Goal: Task Accomplishment & Management: Manage account settings

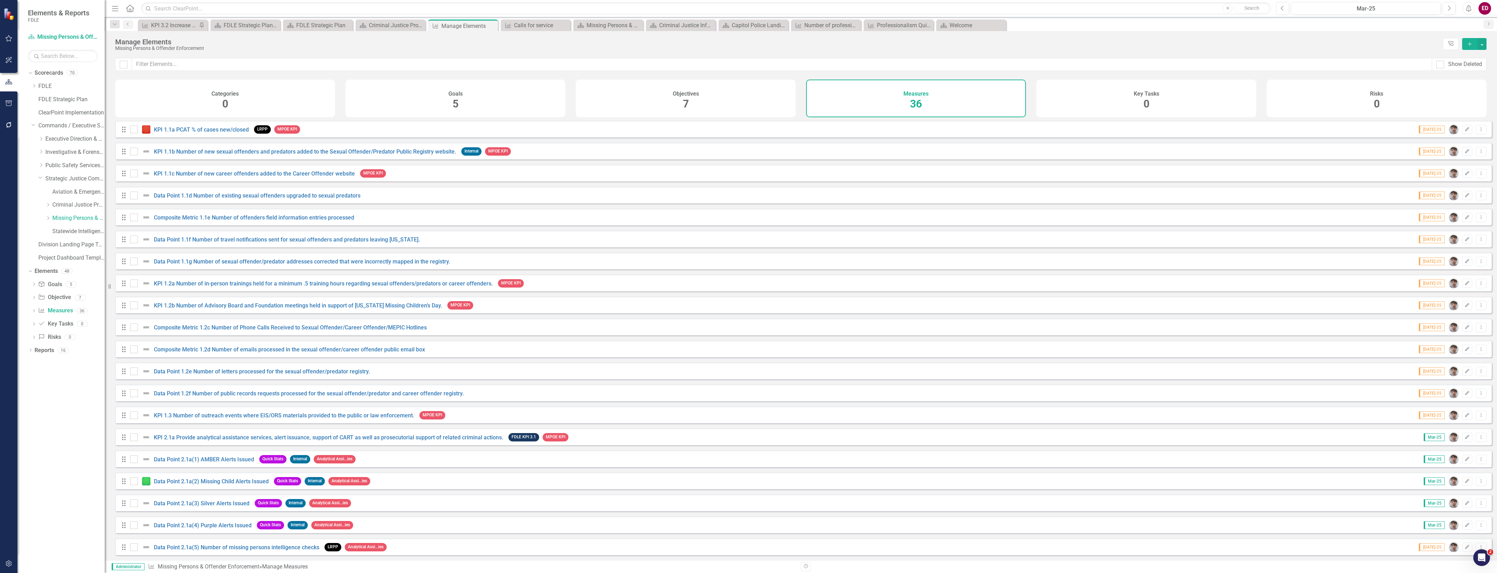
scroll to position [358, 0]
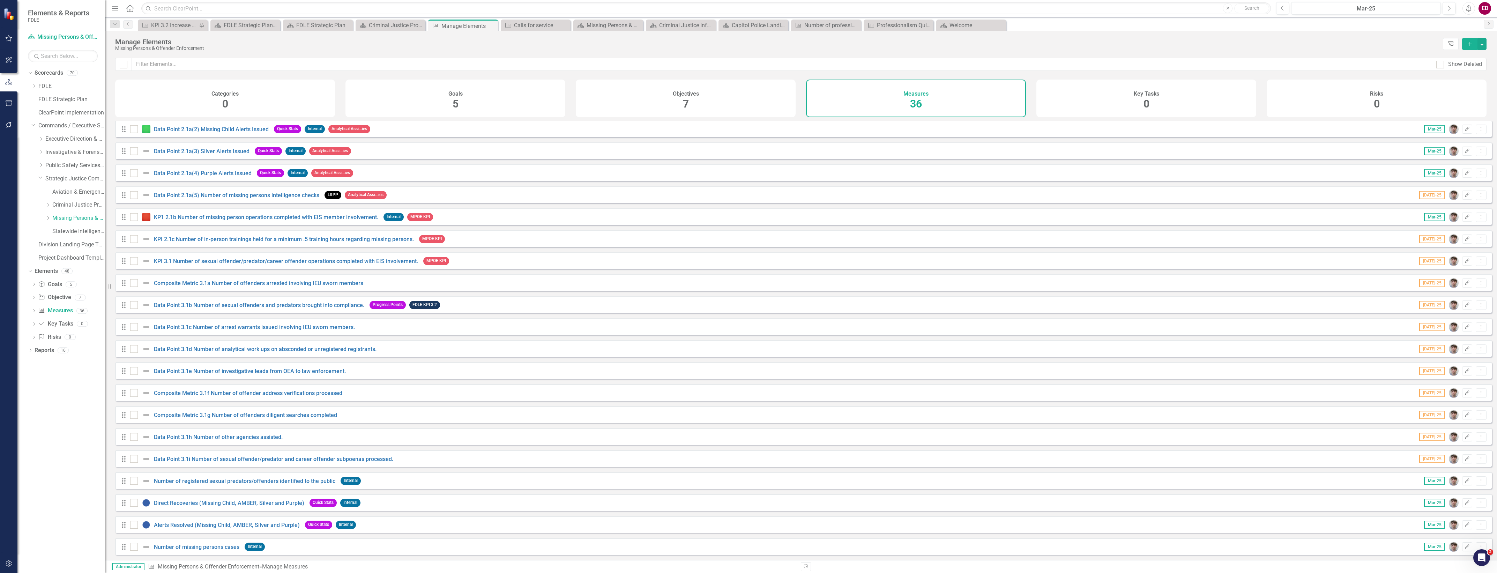
drag, startPoint x: 42, startPoint y: 166, endPoint x: 51, endPoint y: 172, distance: 9.9
click at [41, 166] on icon "Dropdown" at bounding box center [40, 165] width 5 height 4
click at [67, 261] on link "Criminal Justice Professionalism, Standards & Training Services" at bounding box center [78, 258] width 52 height 8
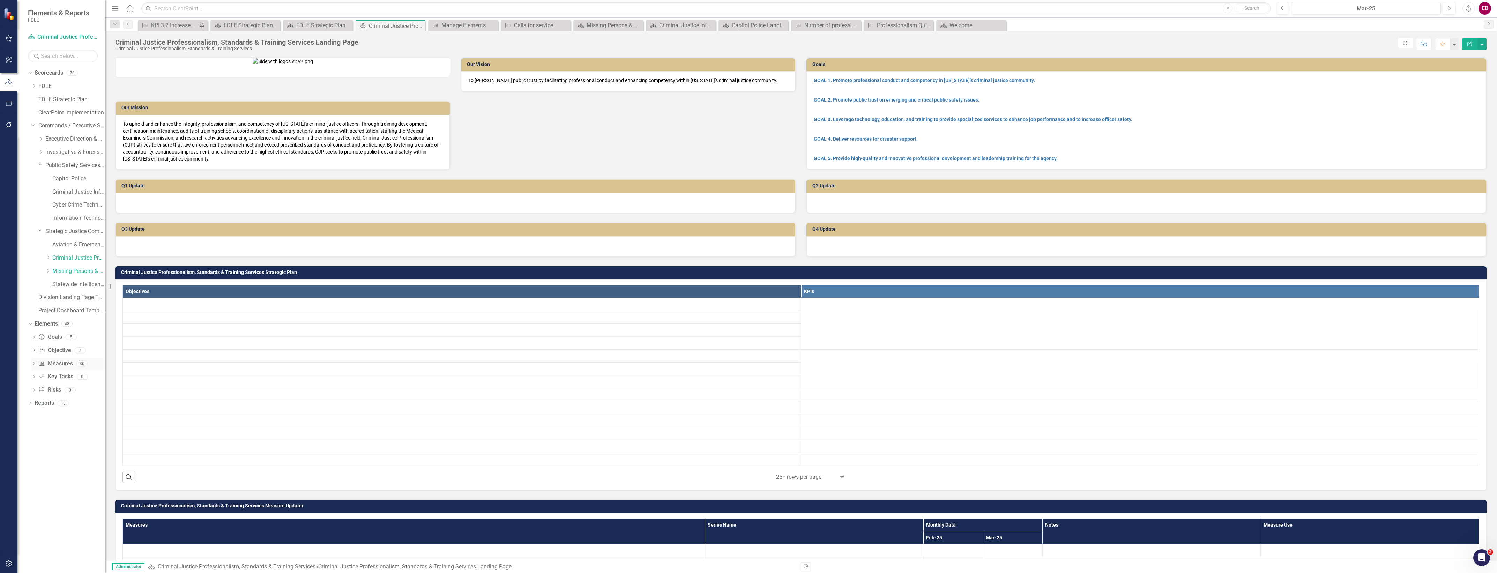
click at [68, 362] on link "Measure Measures" at bounding box center [55, 364] width 35 height 8
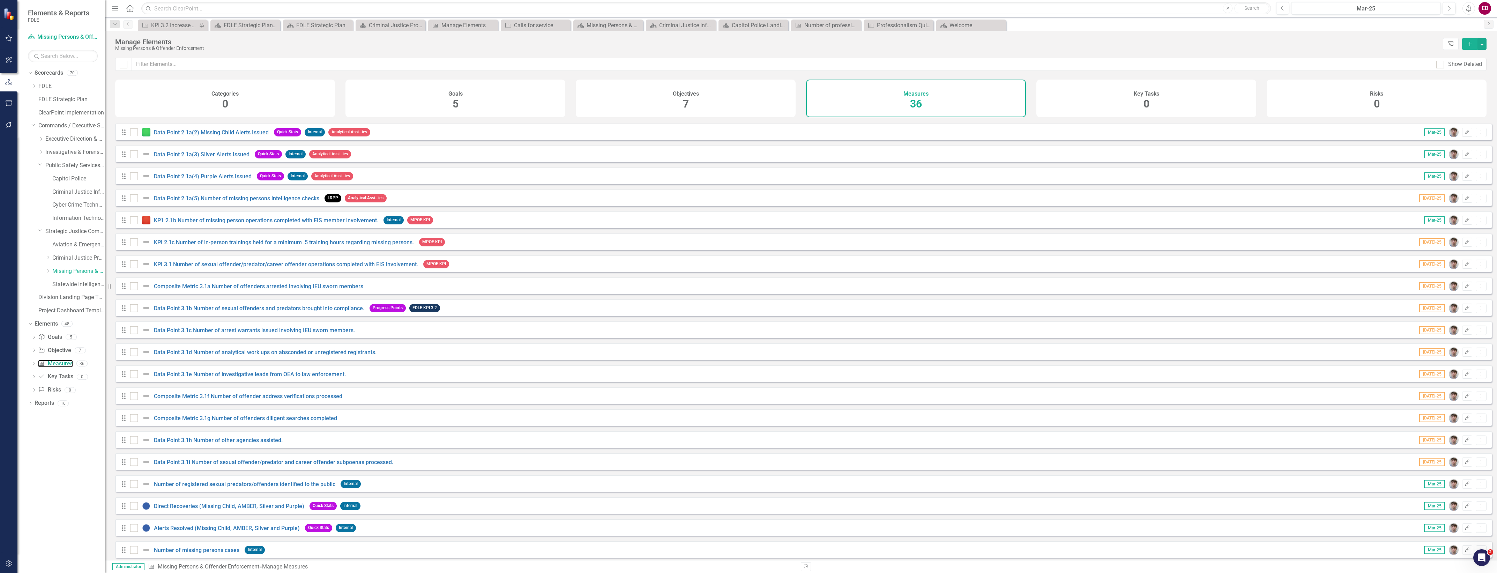
scroll to position [358, 0]
click at [79, 259] on link "Criminal Justice Professionalism, Standards & Training Services" at bounding box center [78, 258] width 52 height 8
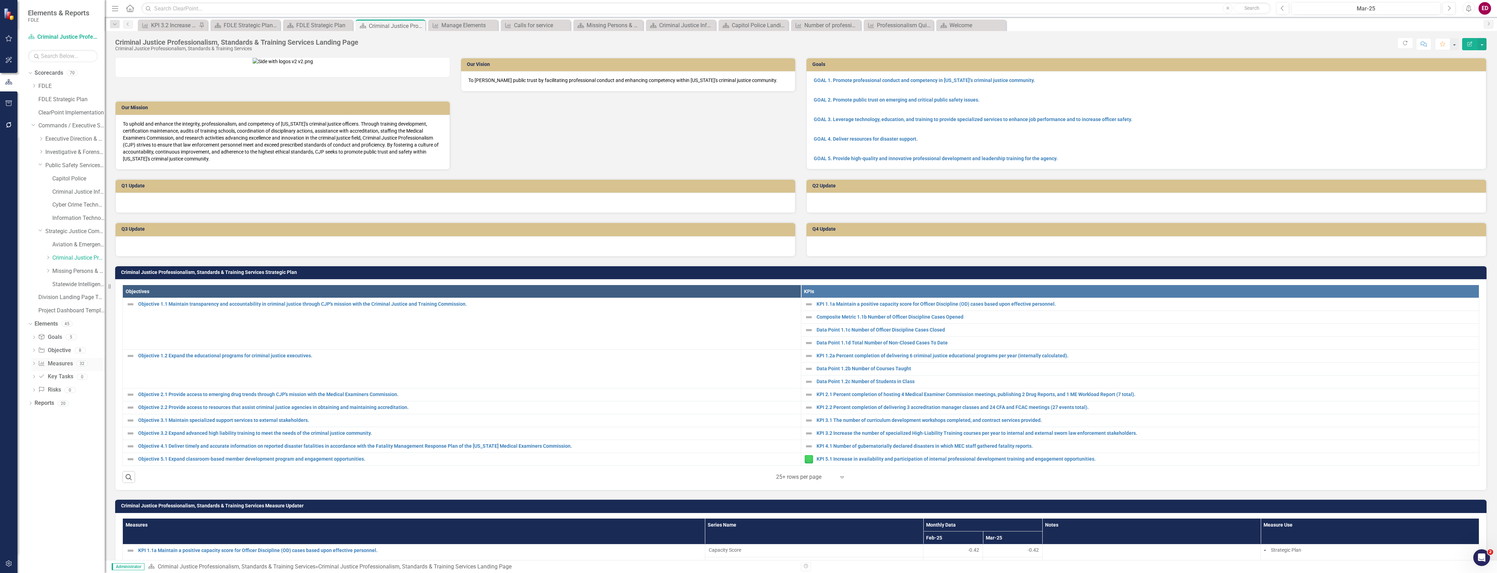
click at [57, 361] on link "Measure Measures" at bounding box center [55, 364] width 35 height 8
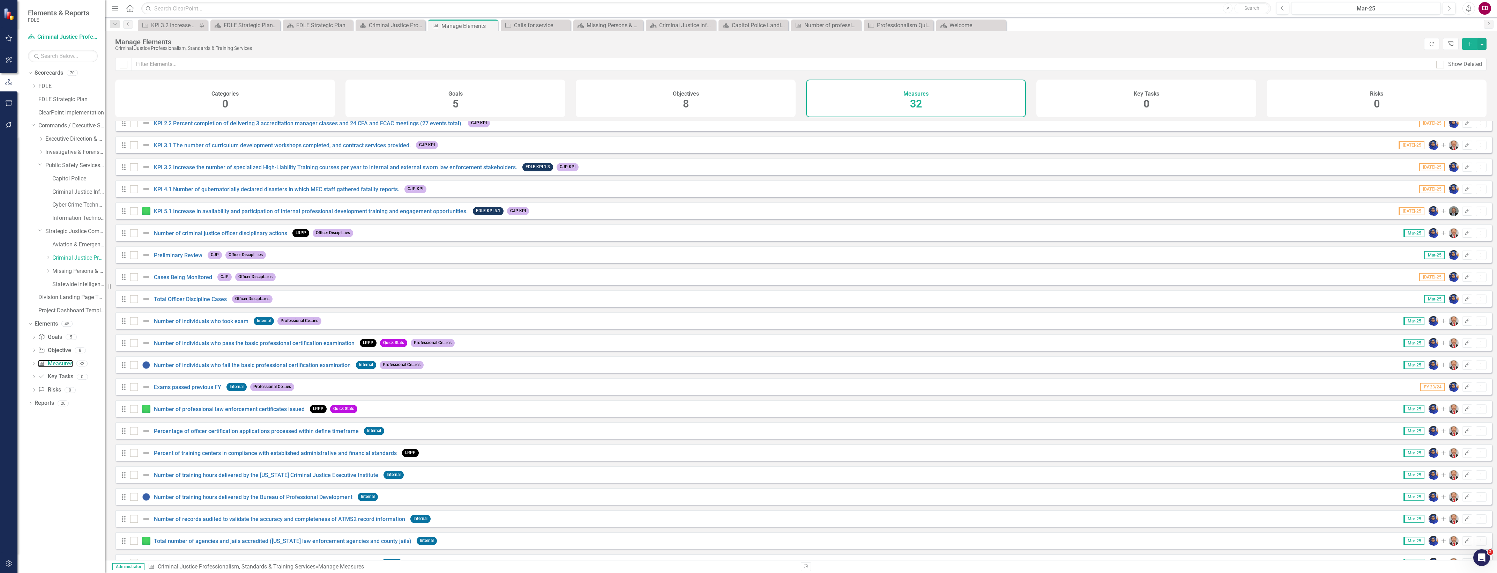
scroll to position [95, 0]
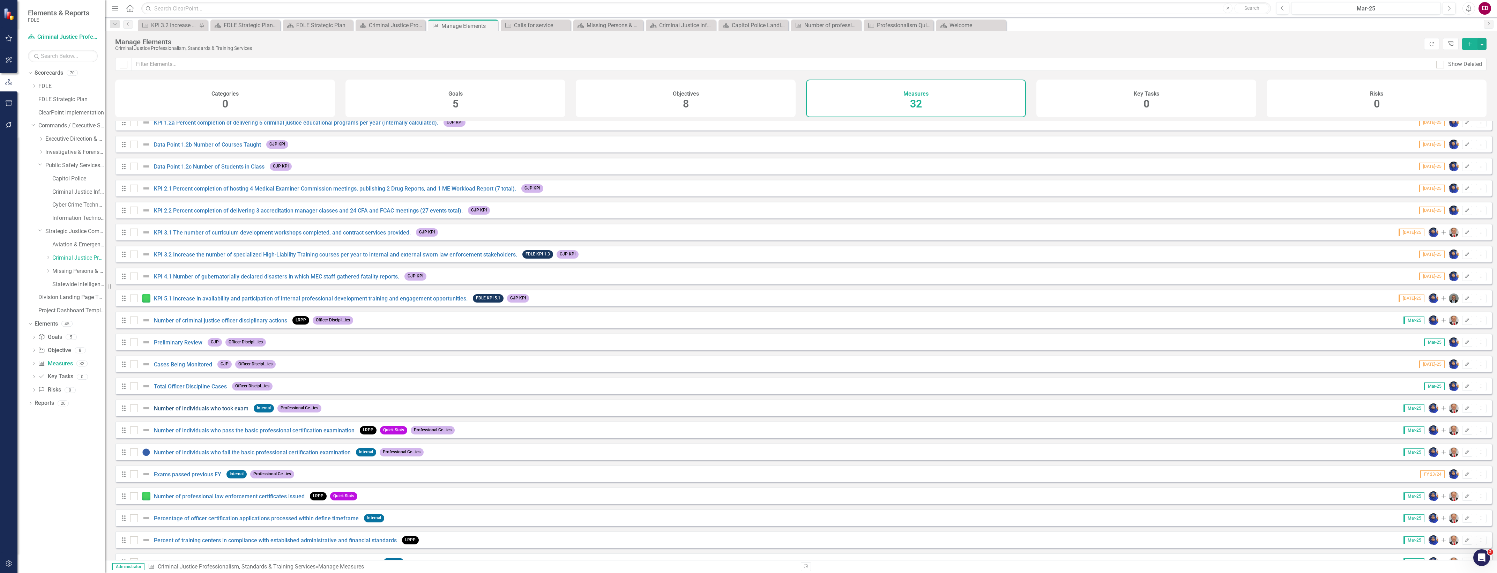
click at [218, 412] on link "Number of individuals who took exam" at bounding box center [201, 408] width 95 height 7
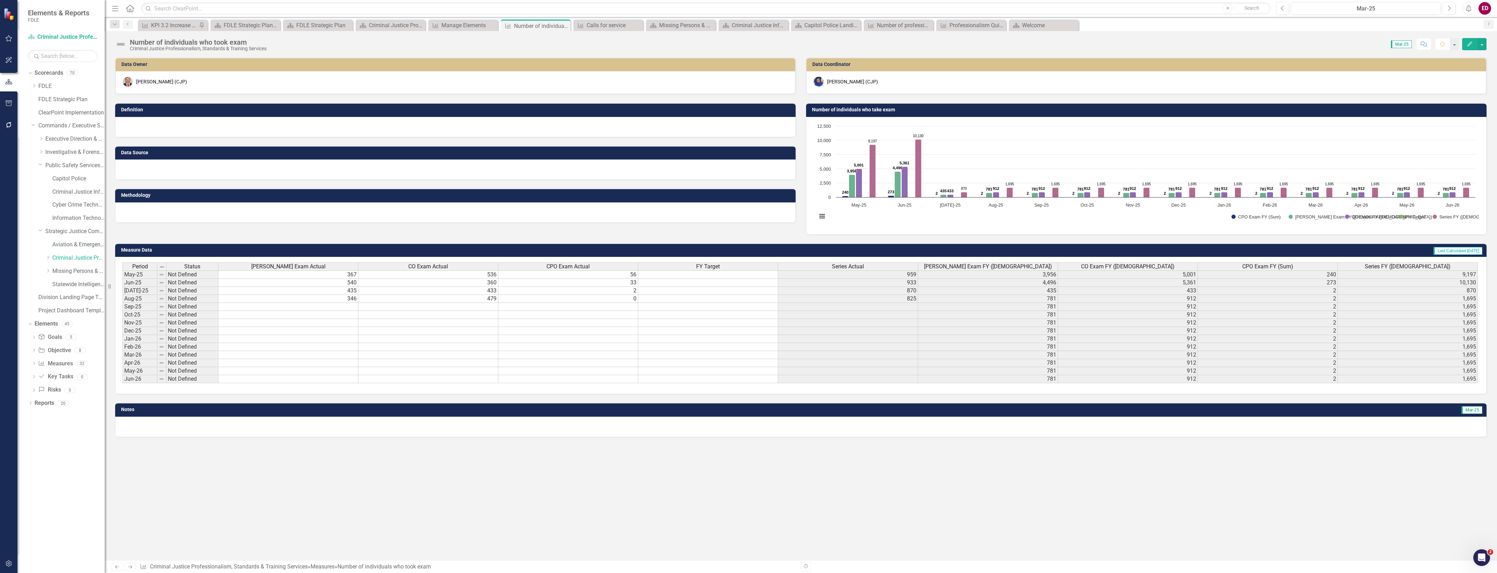
scroll to position [0, 4]
click at [1437, 285] on td "10,130" at bounding box center [1408, 283] width 140 height 8
click at [1483, 42] on button "button" at bounding box center [1481, 44] width 9 height 12
click at [1450, 59] on link "Edit Edit Measure" at bounding box center [1452, 57] width 68 height 13
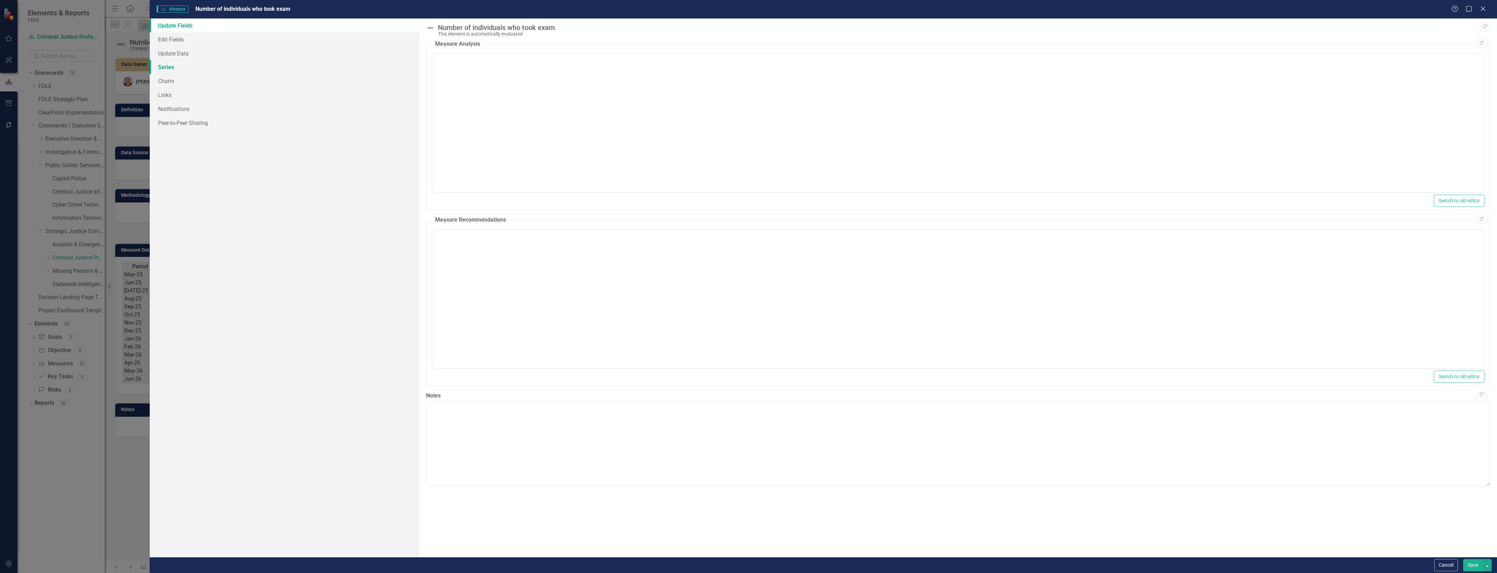
click at [189, 68] on link "Series" at bounding box center [284, 67] width 269 height 14
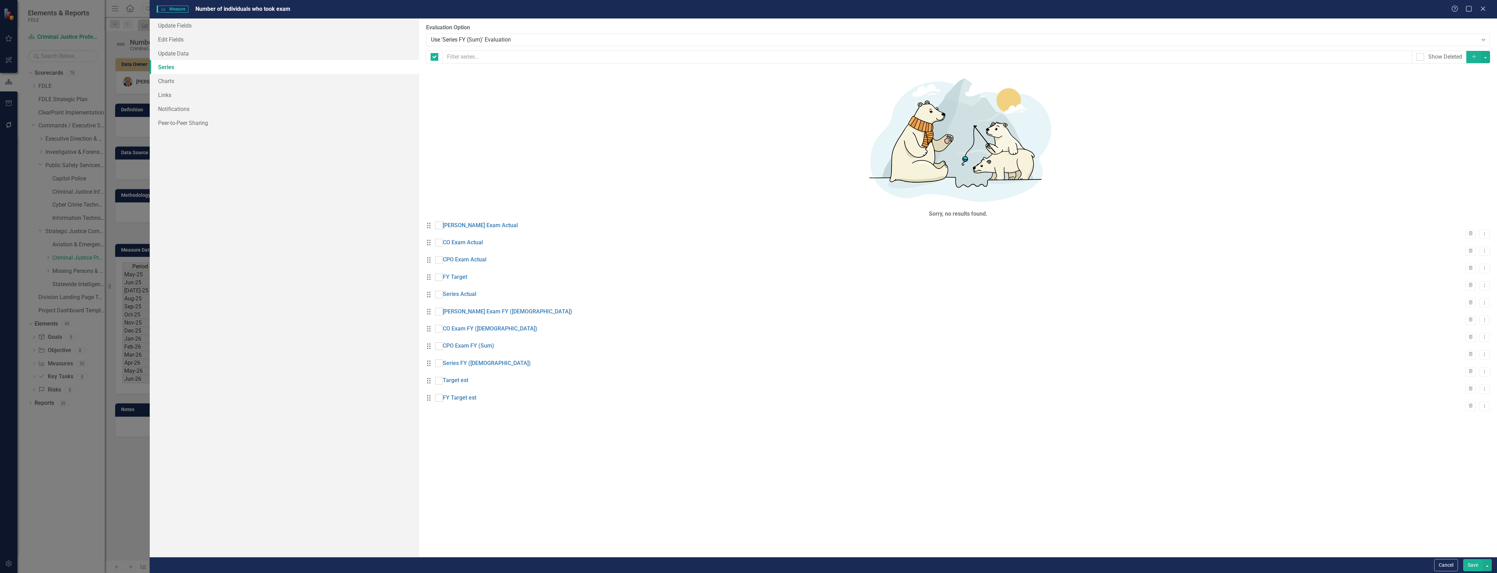
checkbox input "false"
click at [217, 25] on link "Update Fields" at bounding box center [284, 25] width 269 height 14
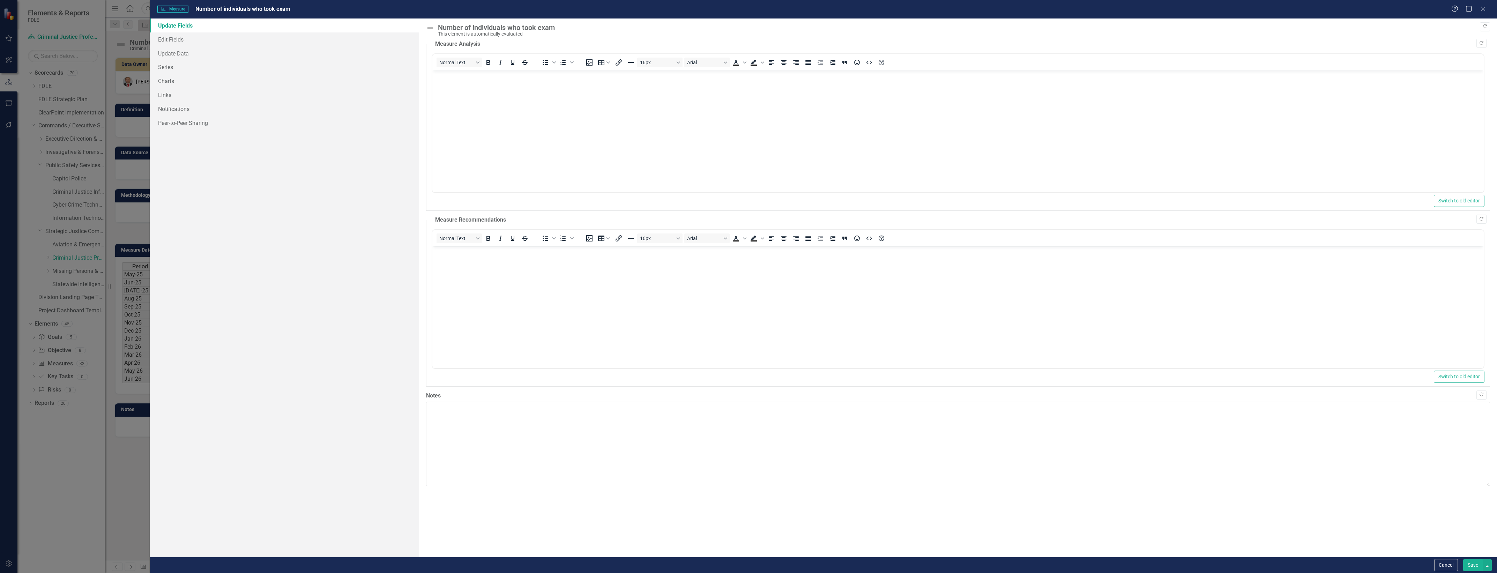
scroll to position [0, 0]
click at [233, 35] on link "Edit Fields" at bounding box center [284, 39] width 269 height 14
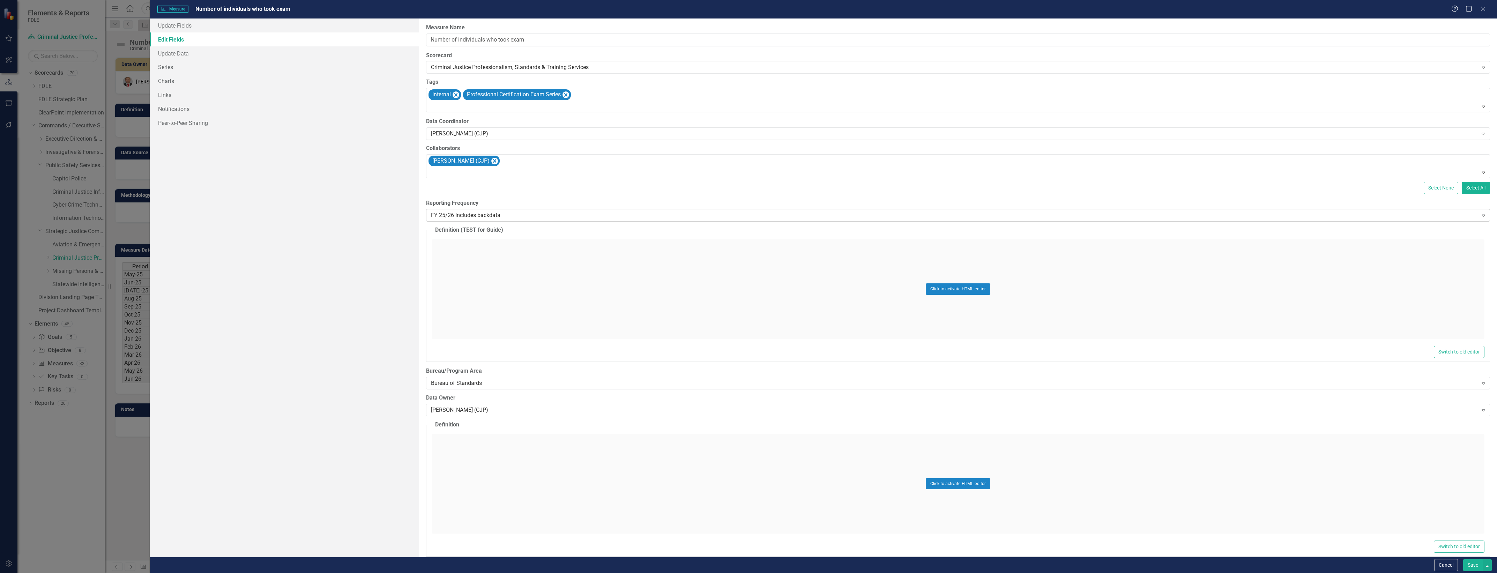
click at [493, 210] on div "FY 25/26 Includes backdata Expand" at bounding box center [958, 215] width 1064 height 13
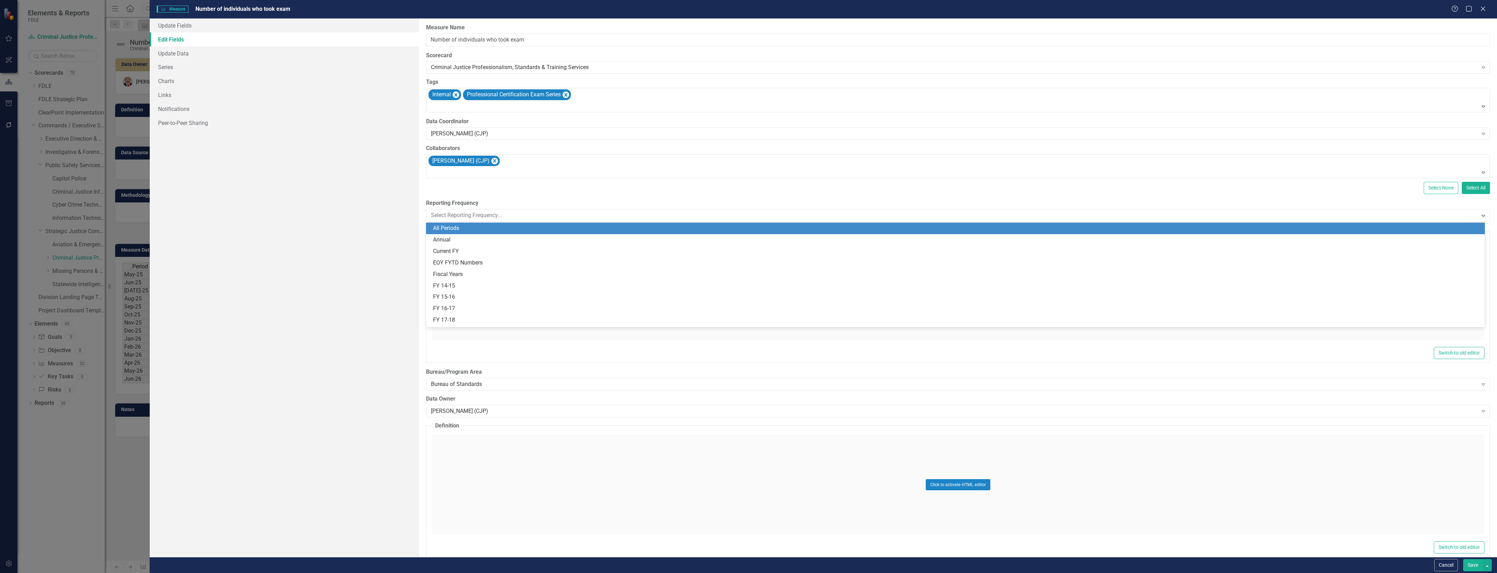
click at [531, 224] on div "All Periods" at bounding box center [956, 228] width 1047 height 8
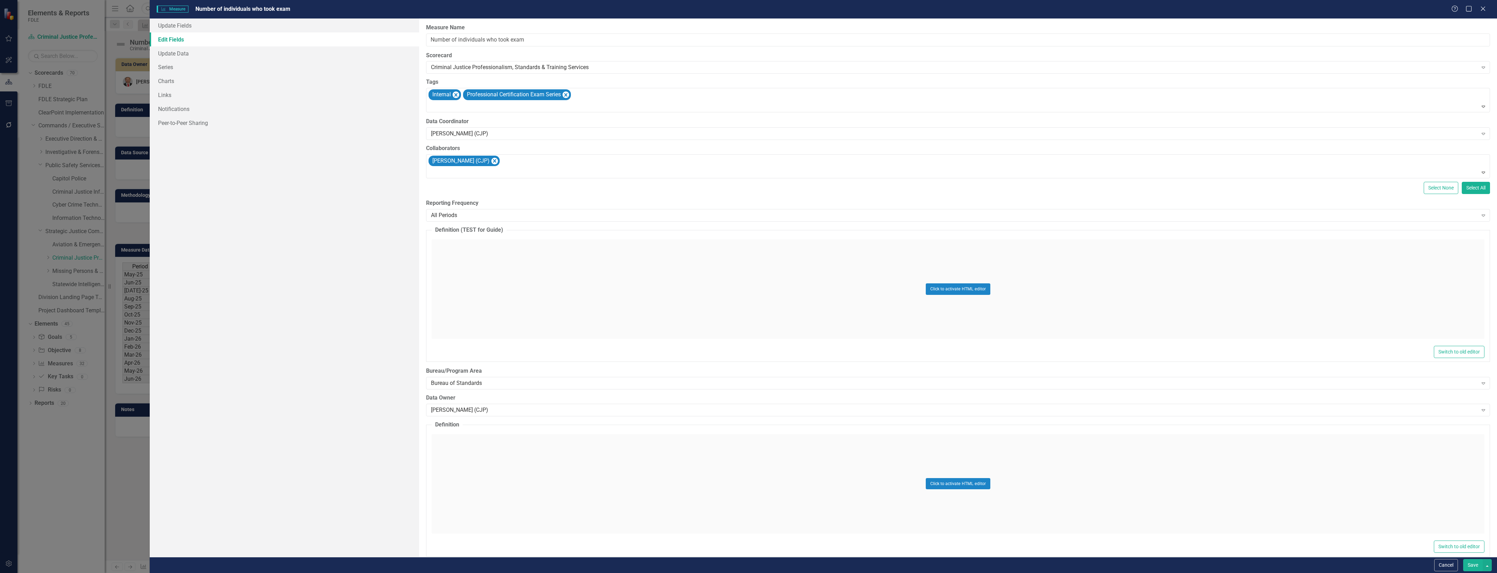
click at [1465, 562] on button "Save" at bounding box center [1473, 565] width 20 height 12
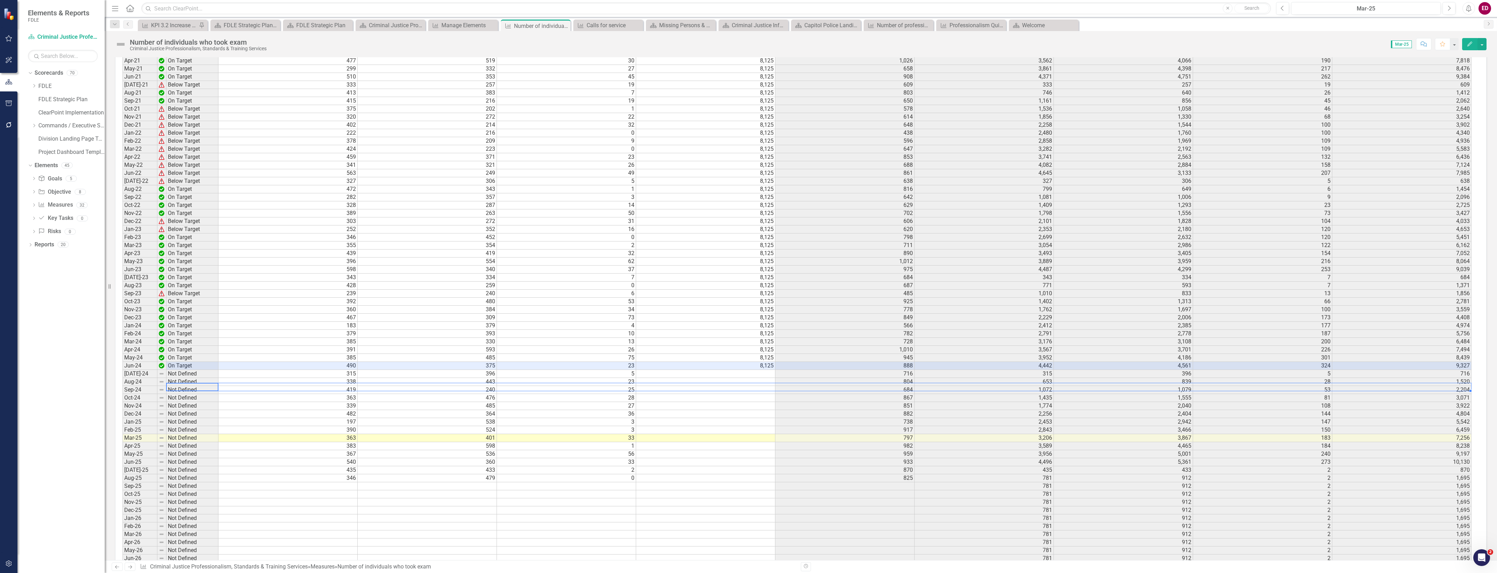
scroll to position [0, 3]
drag, startPoint x: 178, startPoint y: 363, endPoint x: 1445, endPoint y: 366, distance: 1266.9
click at [1448, 266] on td "9,039" at bounding box center [1401, 270] width 139 height 8
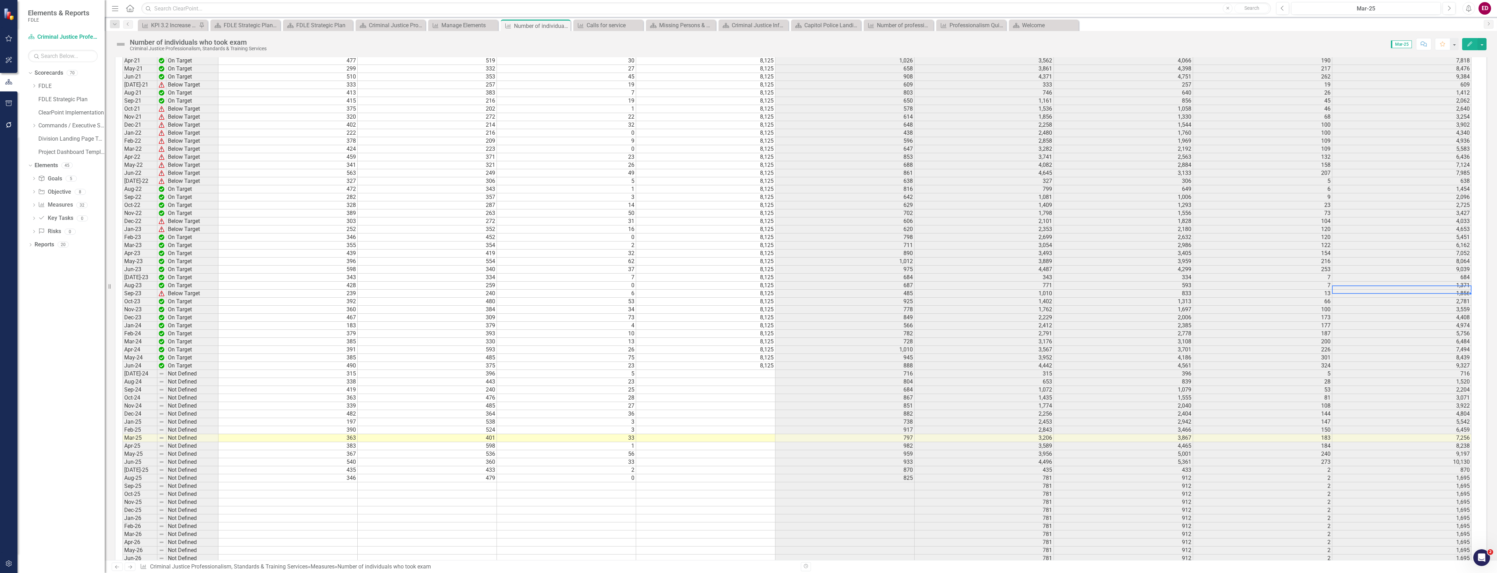
click at [1433, 458] on td "10,130" at bounding box center [1401, 462] width 139 height 8
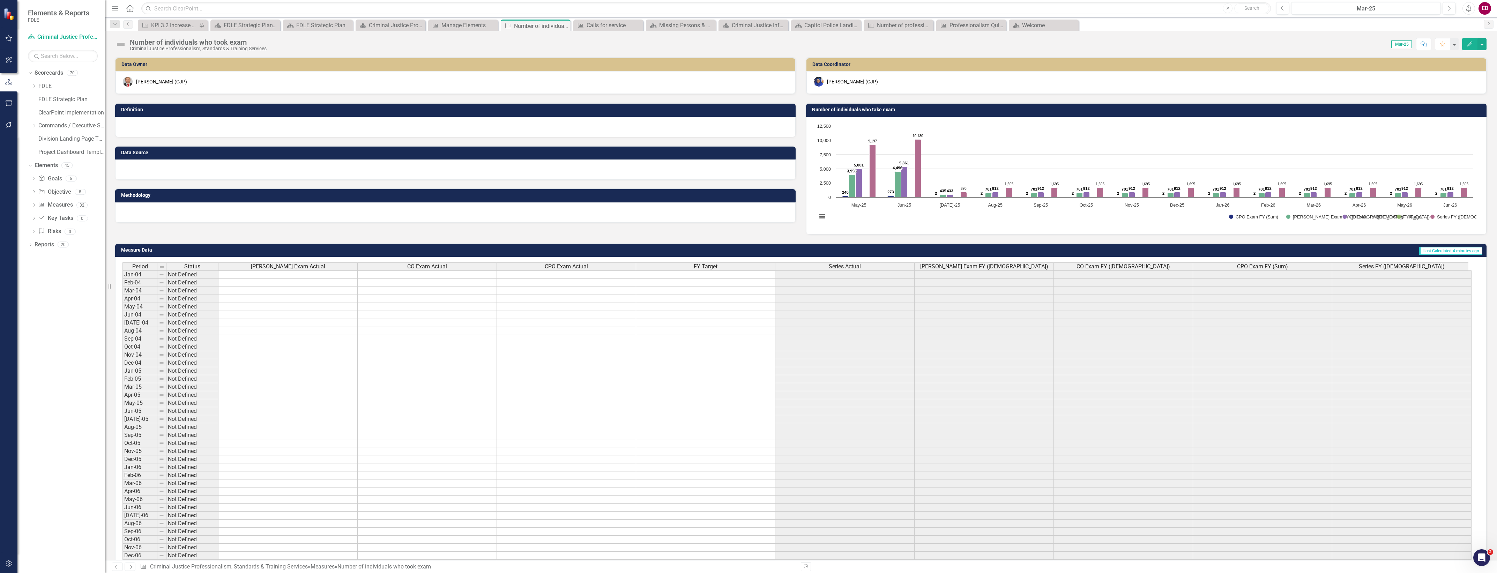
scroll to position [0, 3]
